Goal: Task Accomplishment & Management: Use online tool/utility

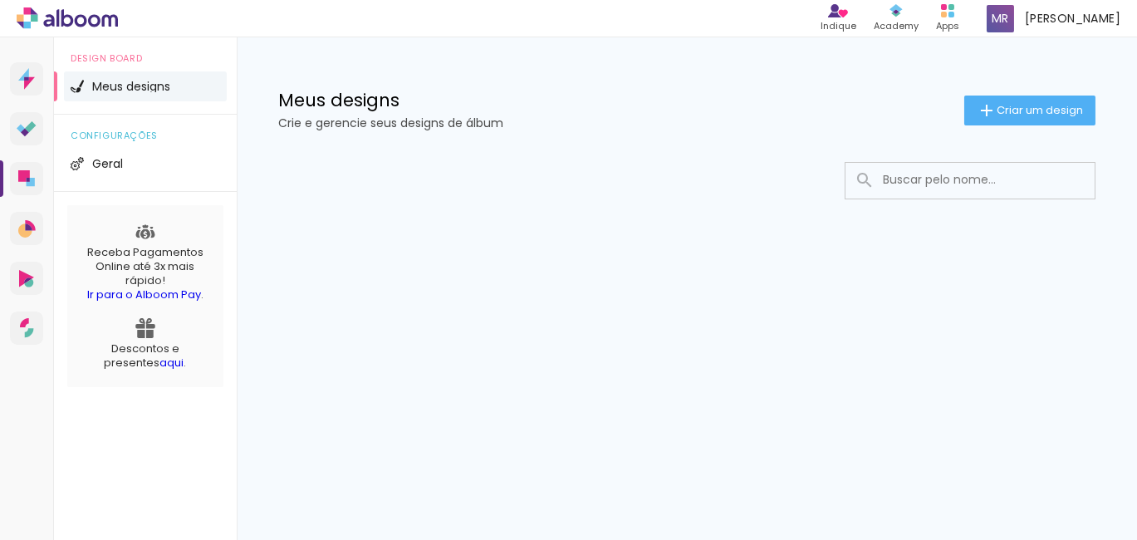
click at [153, 86] on span "Meus designs" at bounding box center [131, 87] width 78 height 12
click at [997, 110] on span "Criar um design" at bounding box center [1040, 110] width 86 height 11
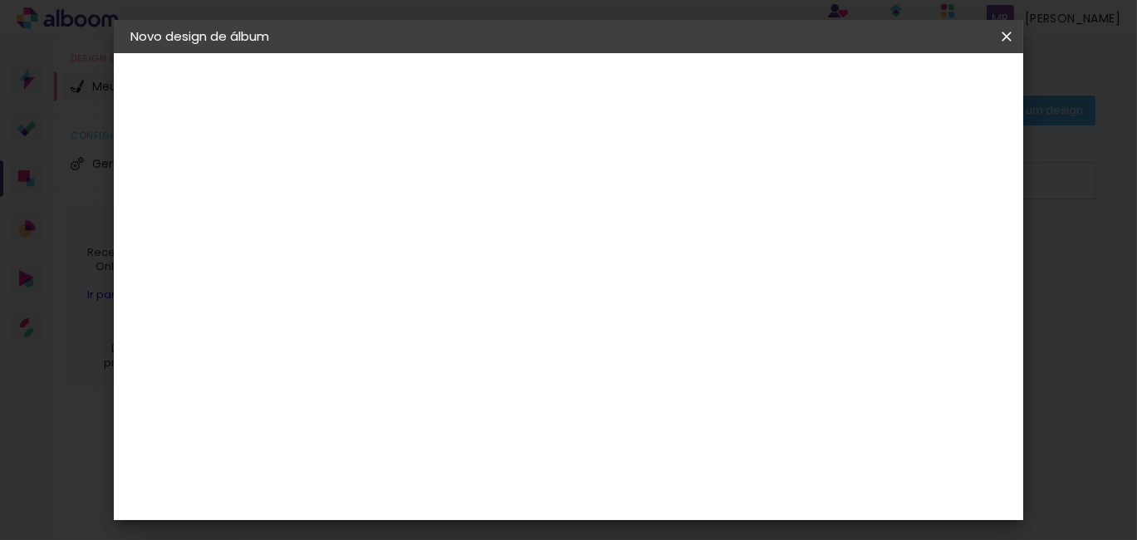
click at [402, 227] on input at bounding box center [402, 223] width 0 height 26
type input "[PERSON_NAME]"
type paper-input "[PERSON_NAME]"
click at [0, 0] on slot "Avançar" at bounding box center [0, 0] width 0 height 0
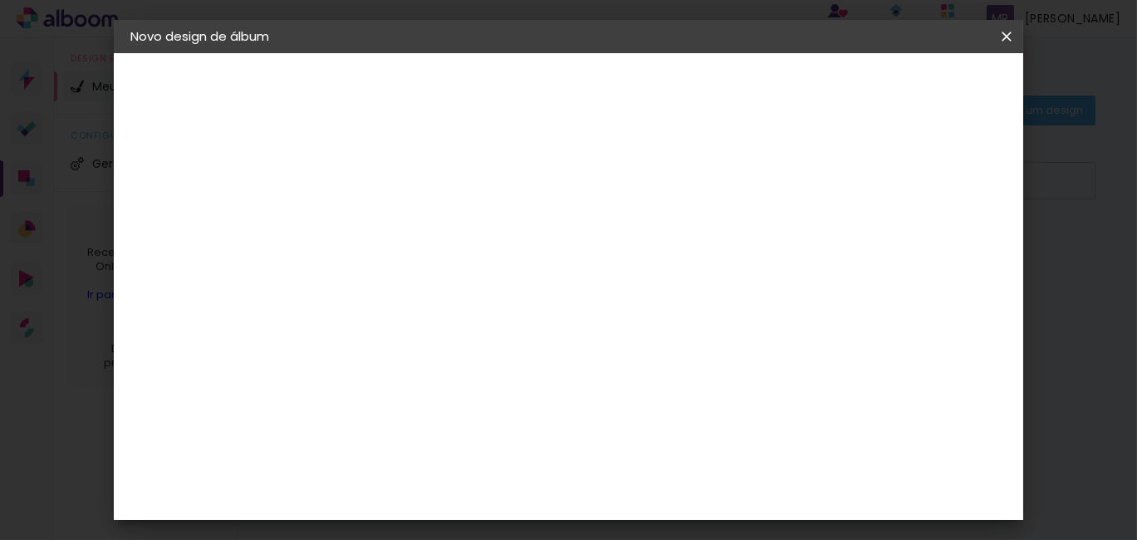
click at [450, 337] on div "ArtCollor" at bounding box center [420, 343] width 60 height 13
click at [432, 362] on div "Digipix Pro" at bounding box center [411, 375] width 42 height 27
click at [713, 87] on paper-button "Avançar" at bounding box center [671, 88] width 81 height 28
click at [487, 279] on iron-icon at bounding box center [477, 289] width 20 height 20
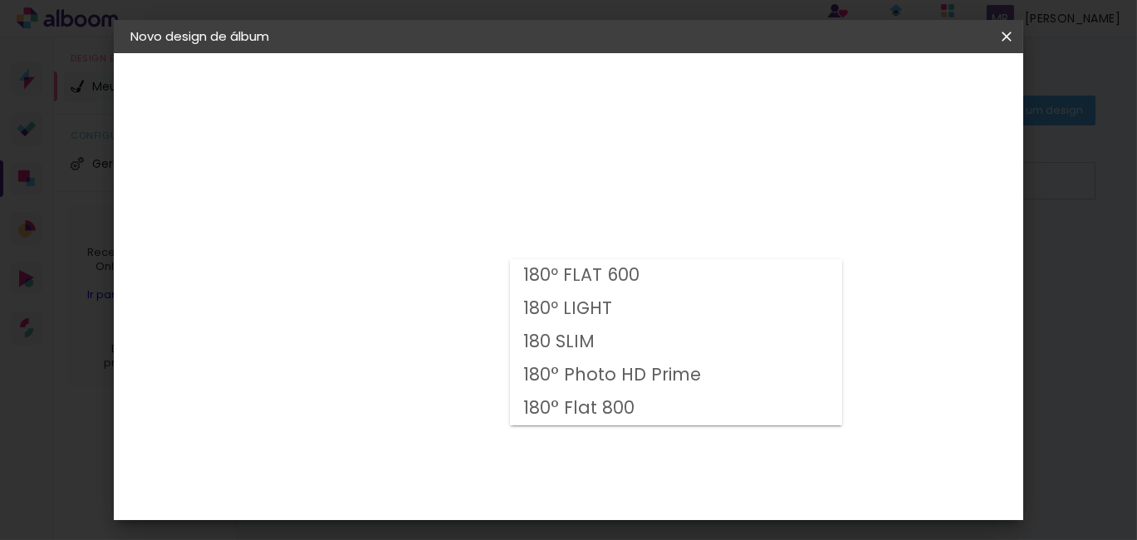
click at [681, 273] on paper-item "180º FLAT 600" at bounding box center [676, 275] width 332 height 33
type input "180º FLAT 600"
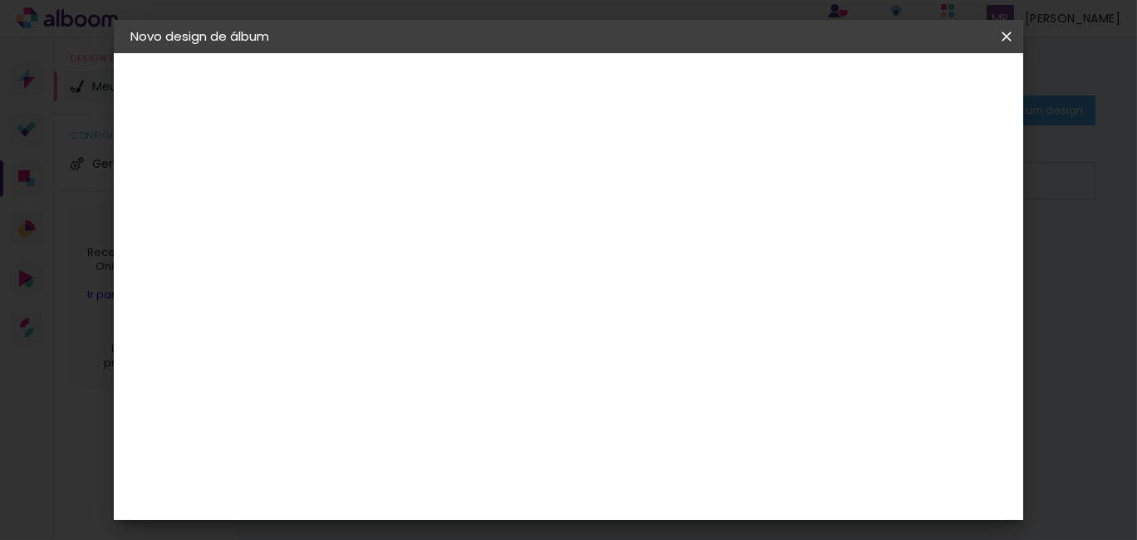
scroll to position [249, 0]
click at [514, 365] on span "21.0 × 21.0" at bounding box center [475, 387] width 77 height 44
click at [673, 96] on paper-button "Avançar" at bounding box center [631, 88] width 81 height 28
click at [719, 82] on span "Iniciar design" at bounding box center [697, 93] width 43 height 23
